Goal: Task Accomplishment & Management: Manage account settings

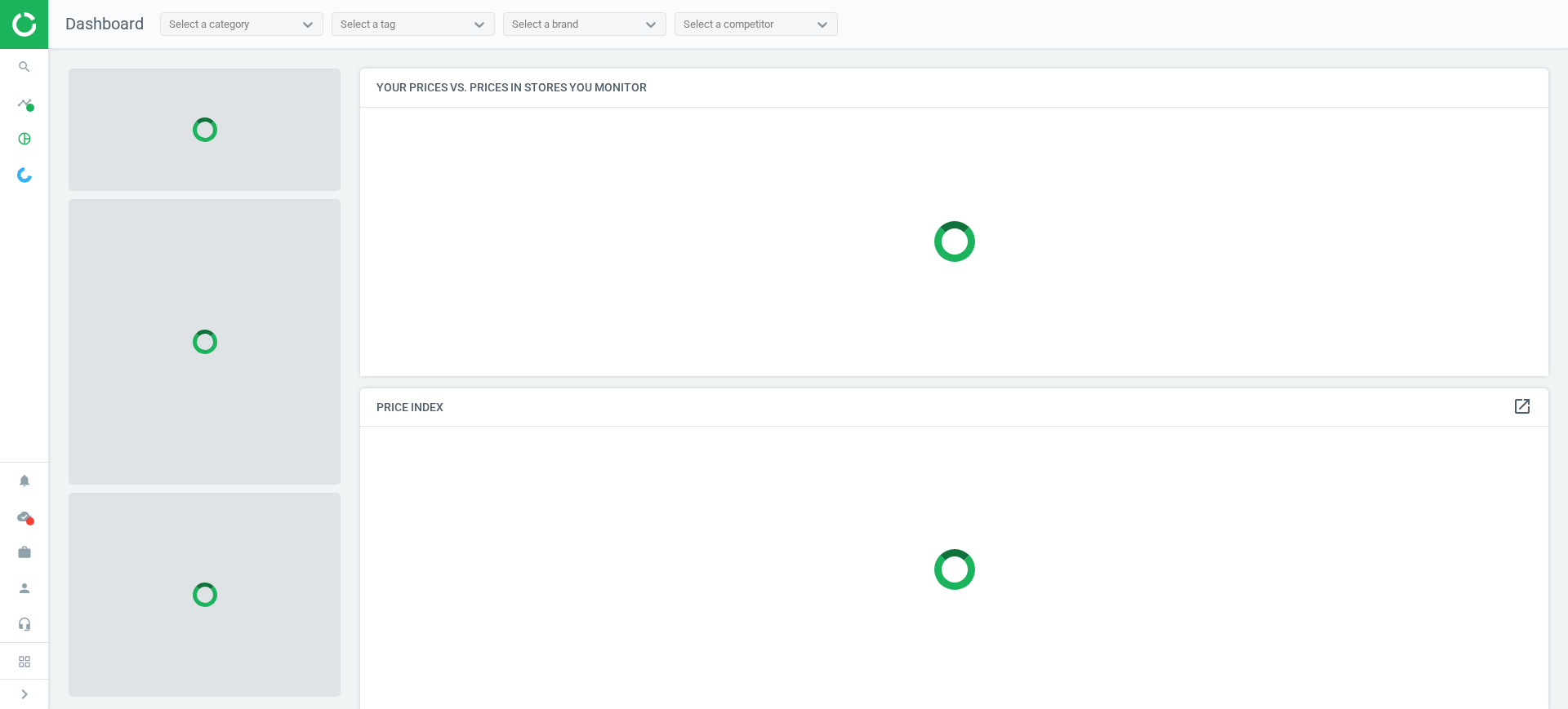
scroll to position [339, 1204]
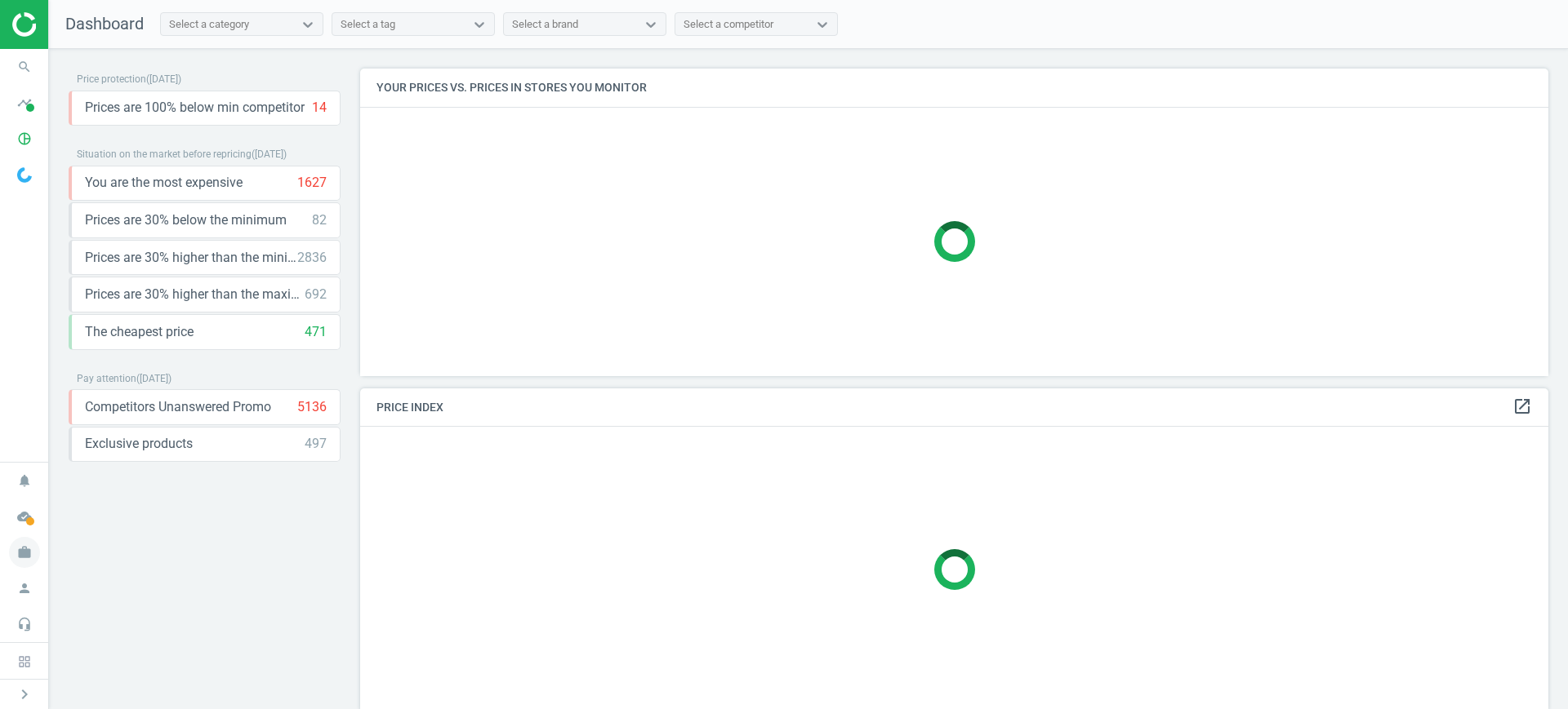
click at [33, 556] on icon "work" at bounding box center [24, 552] width 31 height 31
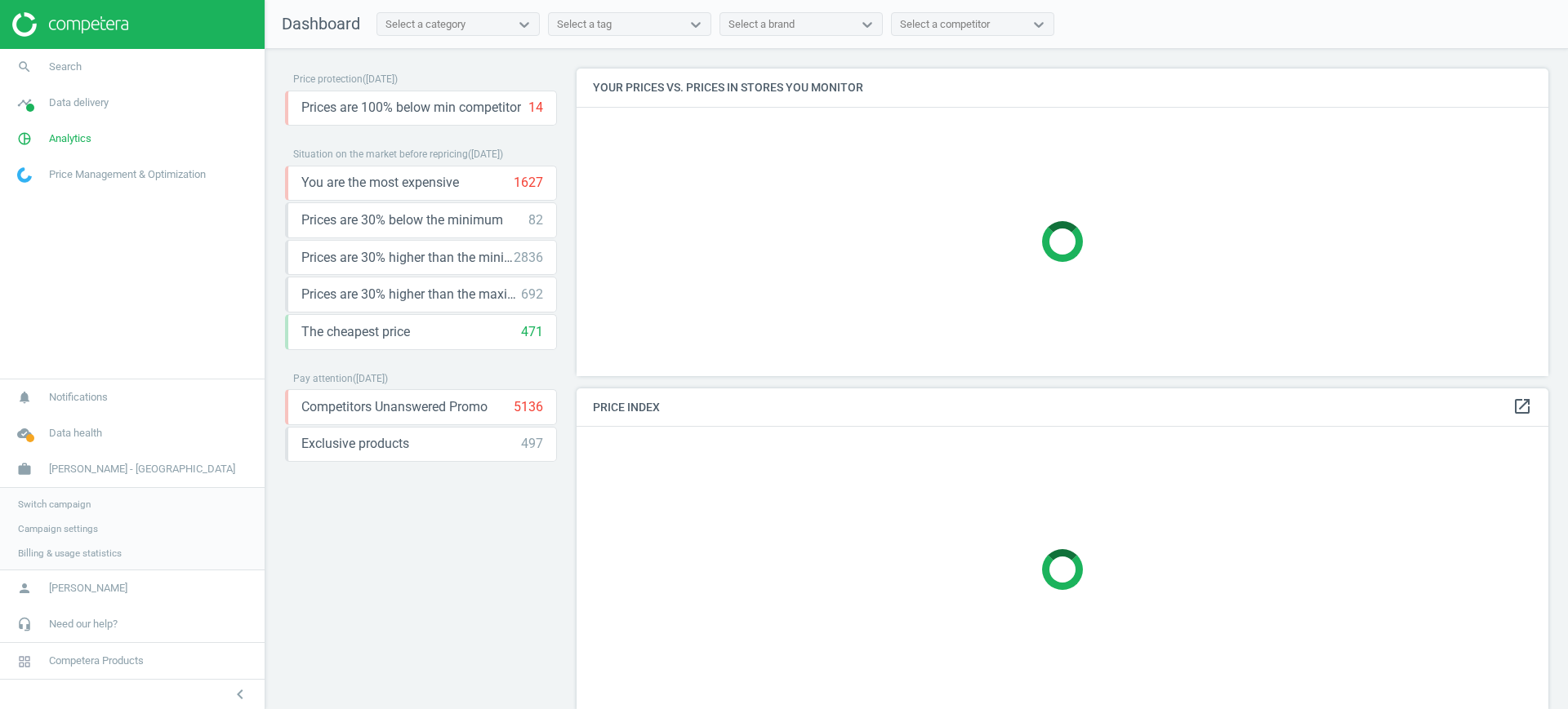
scroll to position [339, 988]
click at [38, 504] on span "Switch campaign" at bounding box center [54, 504] width 72 height 13
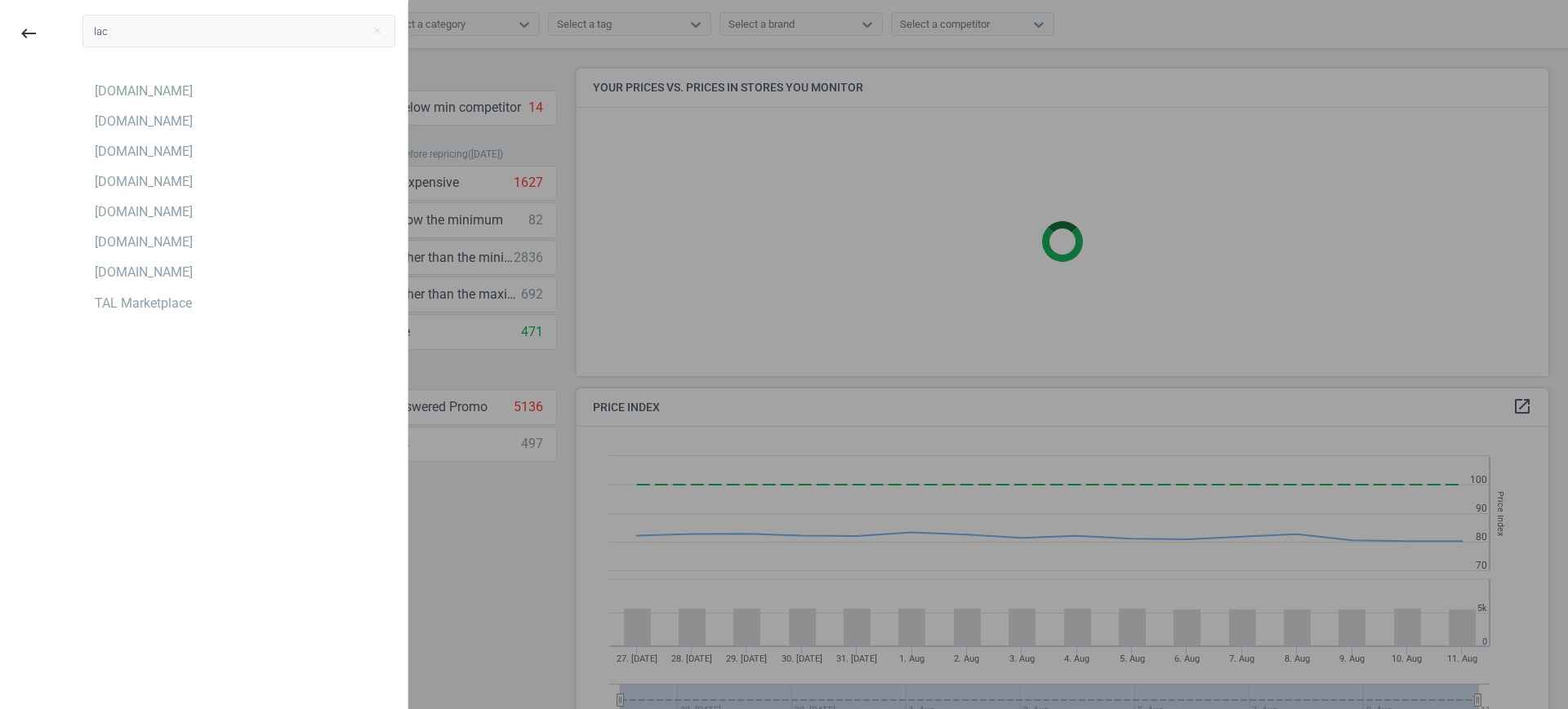
scroll to position [407, 988]
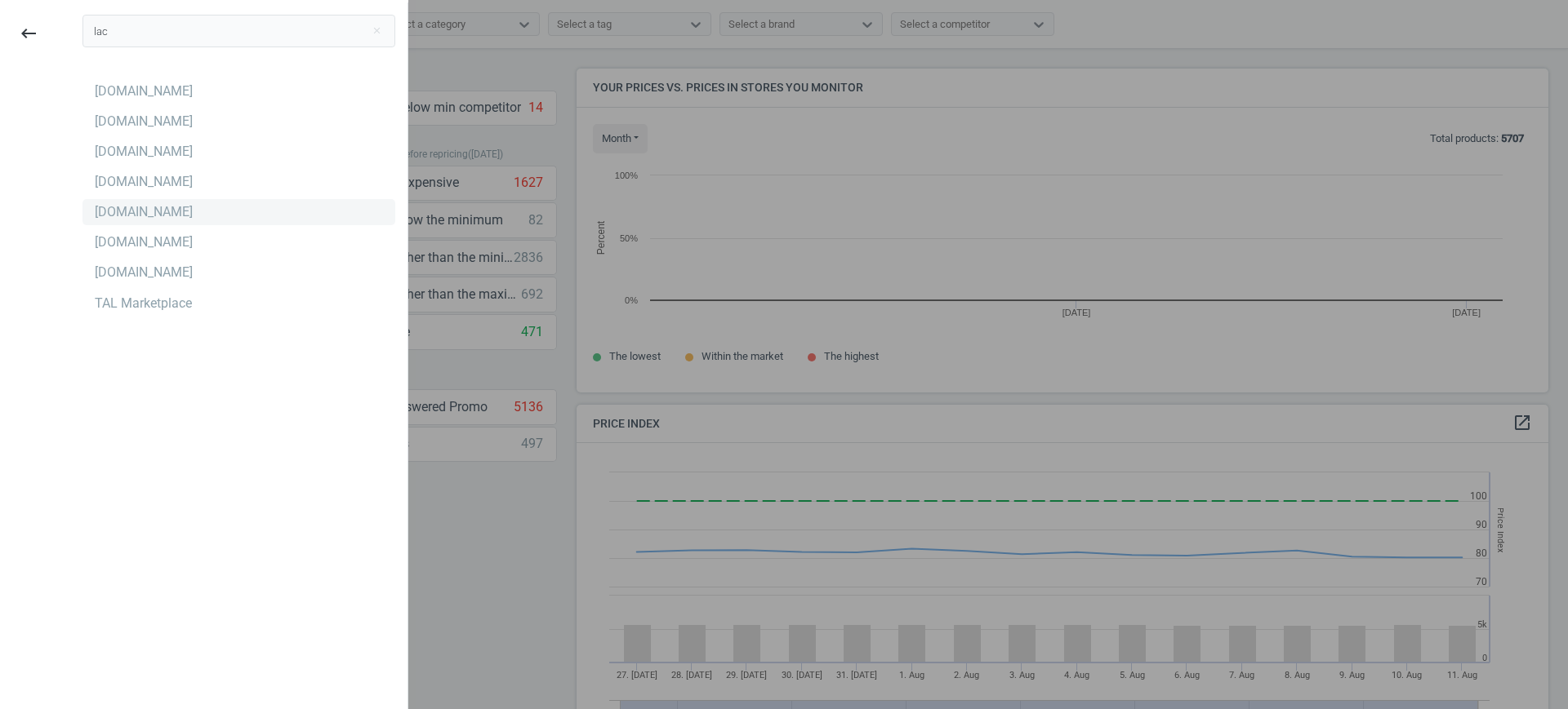
type input "lac"
click at [198, 205] on div "[DOMAIN_NAME]" at bounding box center [238, 213] width 312 height 26
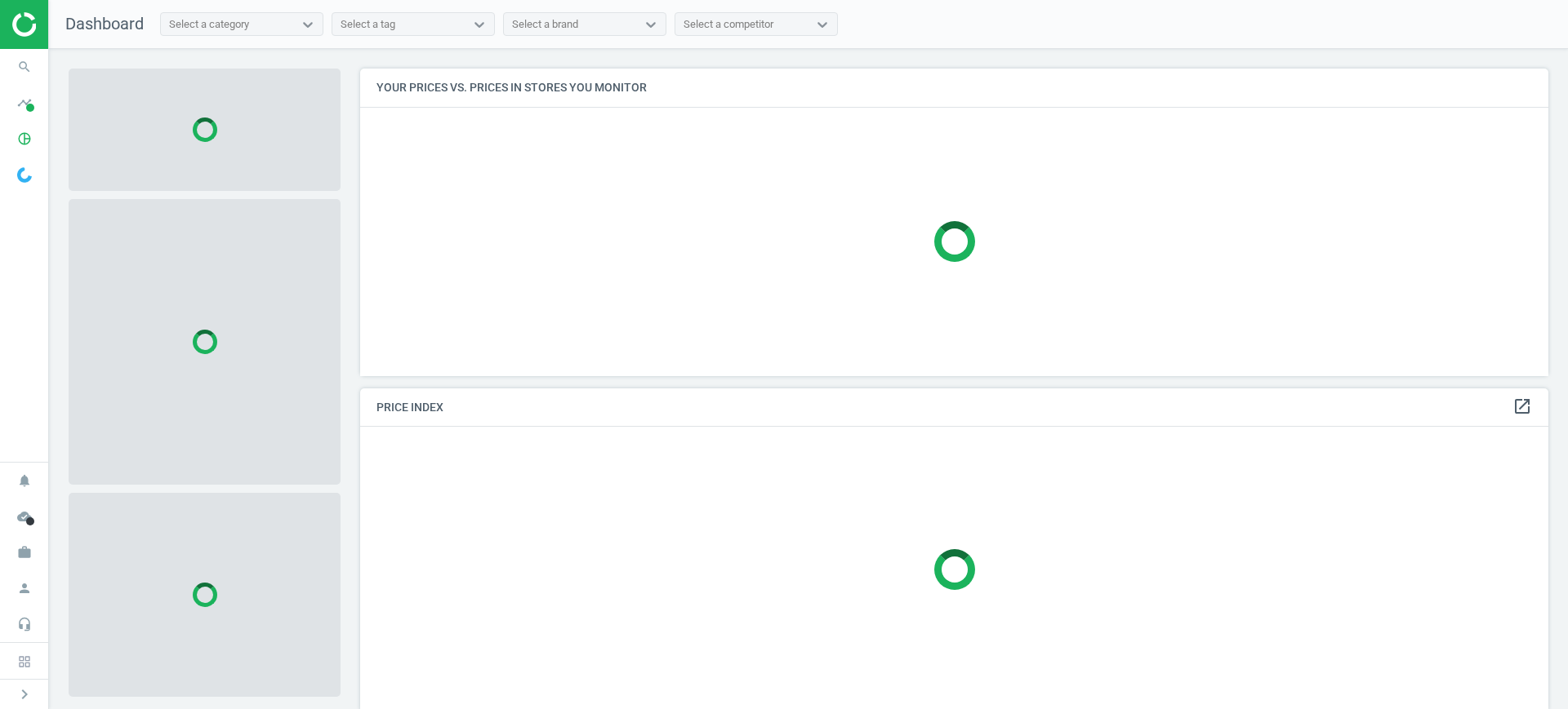
scroll to position [339, 1204]
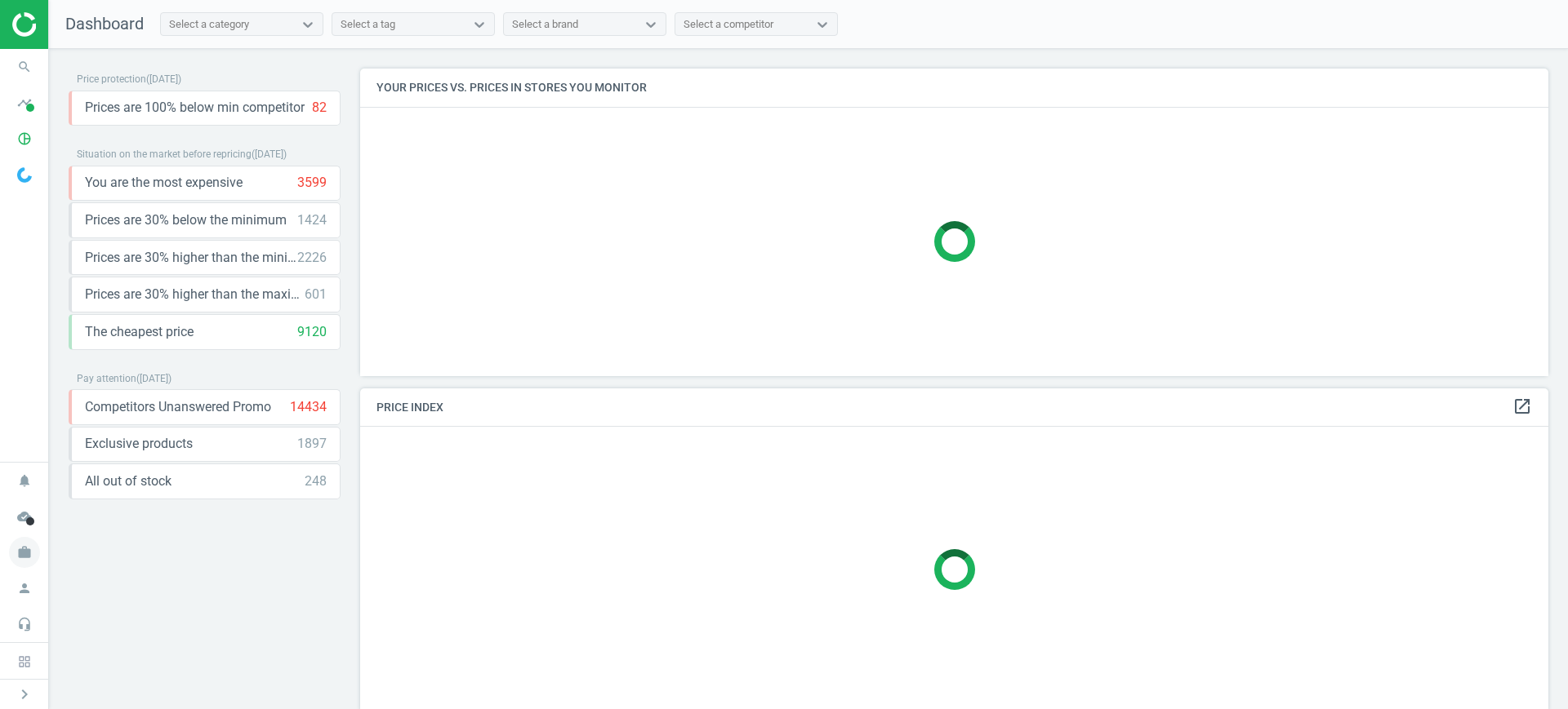
click at [31, 558] on icon "work" at bounding box center [24, 552] width 31 height 31
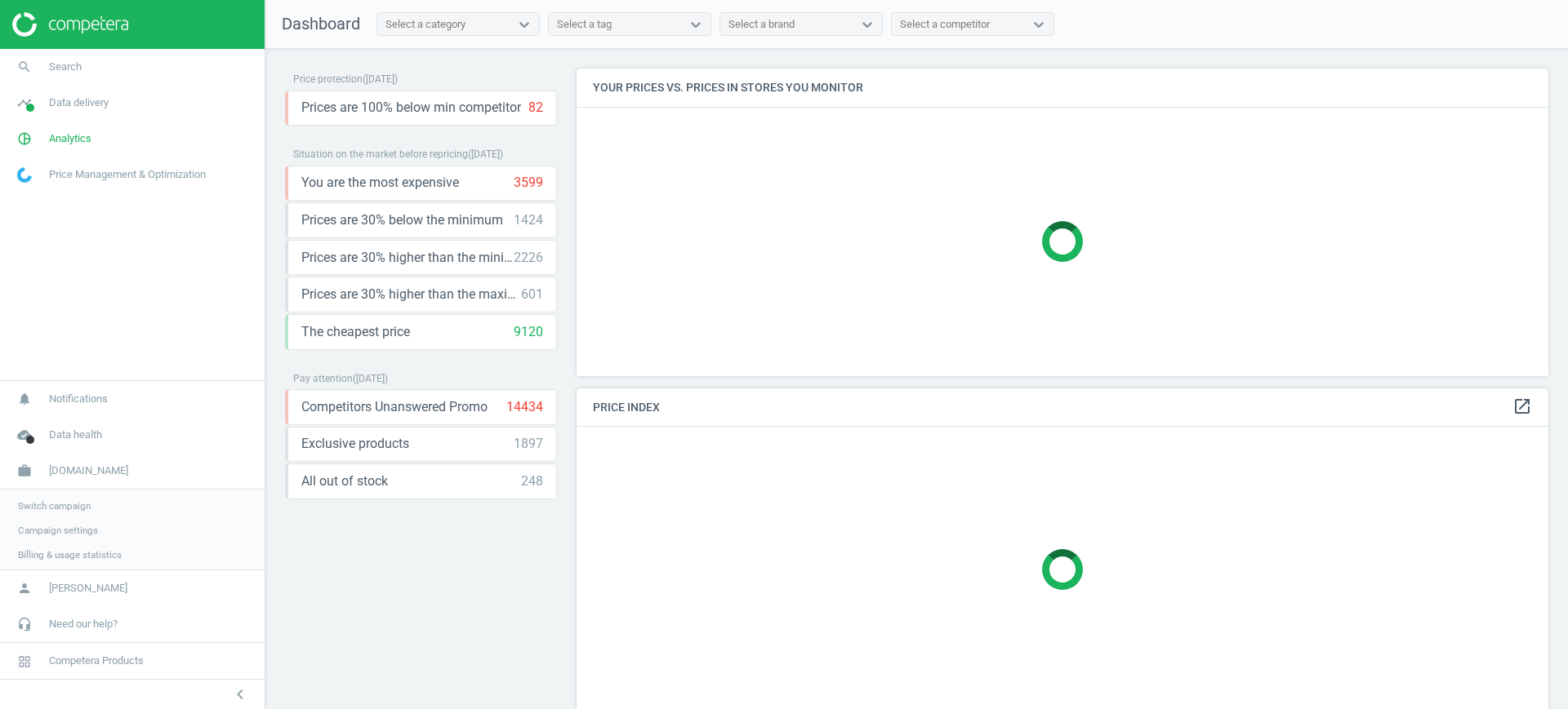
scroll to position [339, 988]
click at [76, 530] on span "Campaign settings" at bounding box center [57, 528] width 80 height 13
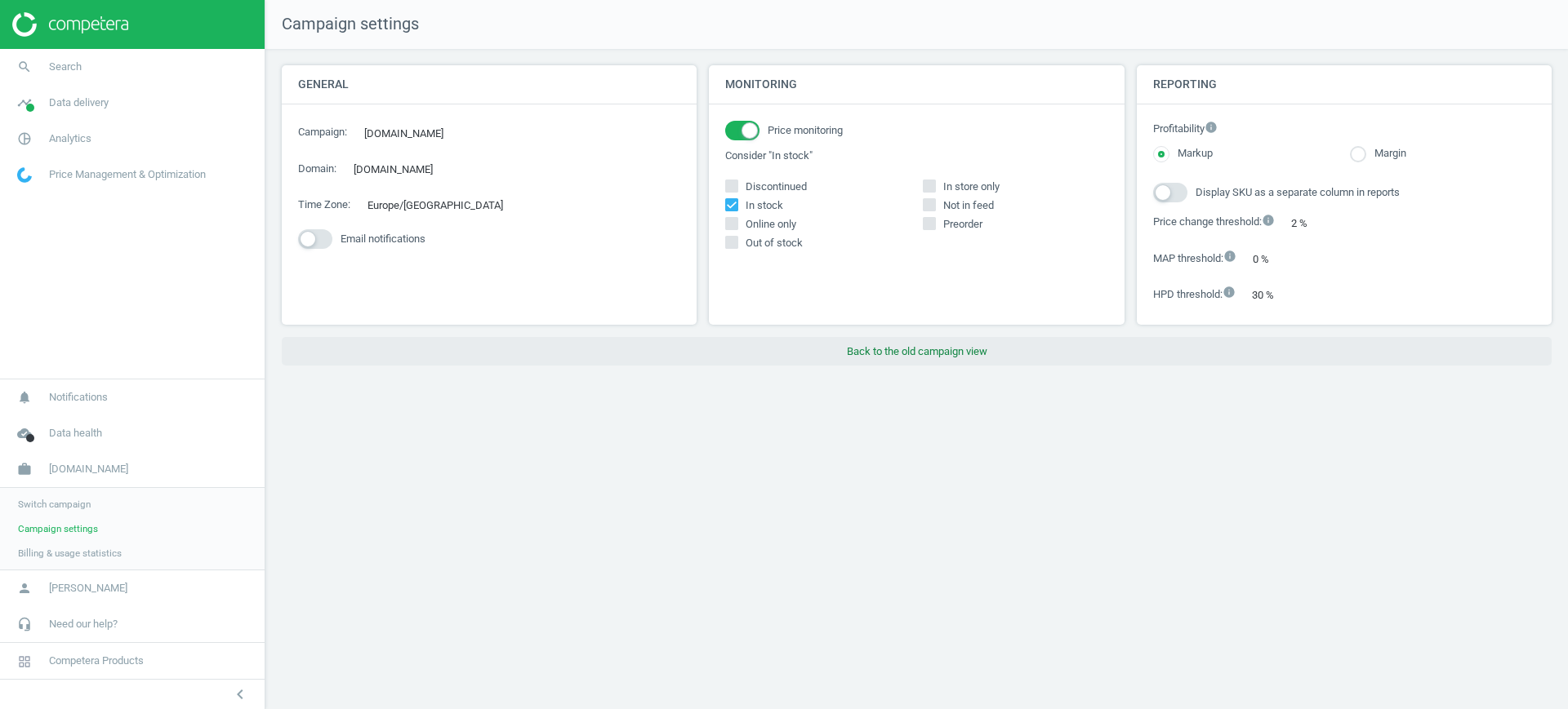
click at [997, 362] on button "Back to the old campaign view" at bounding box center [916, 351] width 1270 height 29
click at [950, 347] on button "Back to the old campaign view" at bounding box center [916, 351] width 1270 height 29
